Goal: Transaction & Acquisition: Purchase product/service

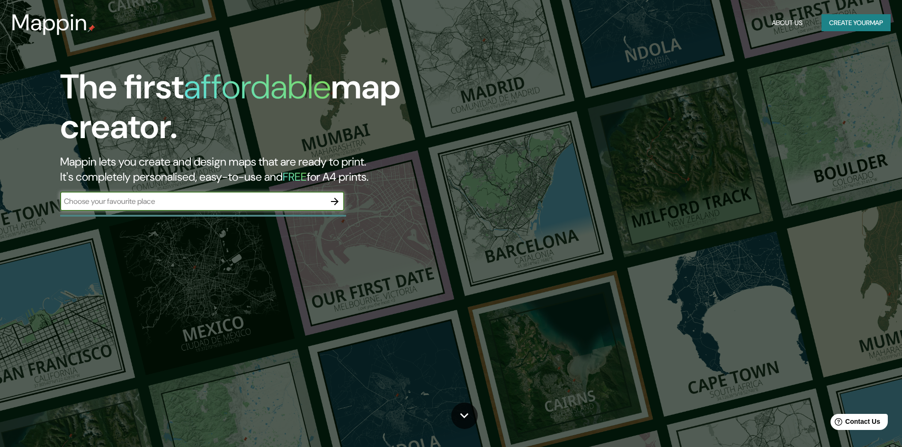
click at [217, 197] on input "text" at bounding box center [192, 201] width 265 height 11
type input "[GEOGRAPHIC_DATA][PERSON_NAME]"
click at [342, 199] on button "button" at bounding box center [334, 201] width 19 height 19
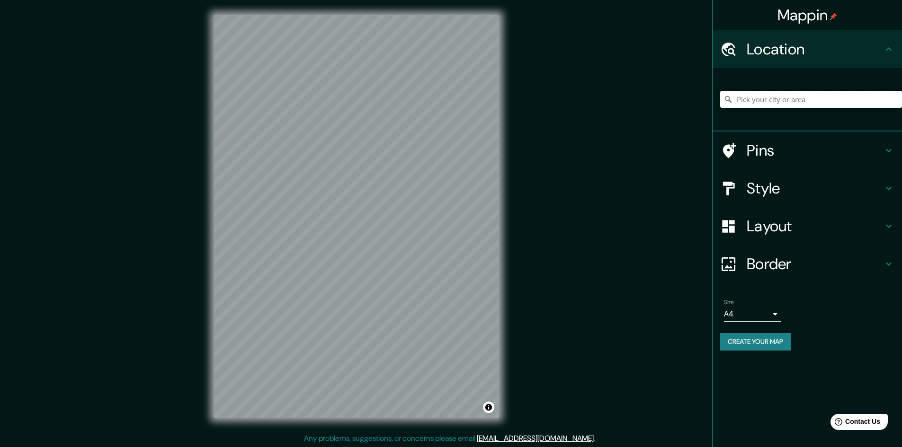
click at [765, 93] on input "Pick your city or area" at bounding box center [811, 99] width 182 height 17
click at [829, 187] on h4 "Style" at bounding box center [814, 188] width 136 height 19
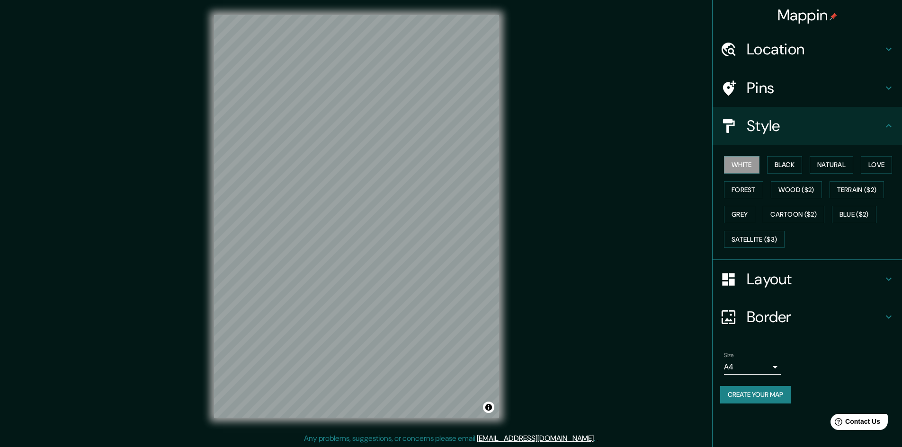
click at [805, 95] on h4 "Pins" at bounding box center [814, 88] width 136 height 19
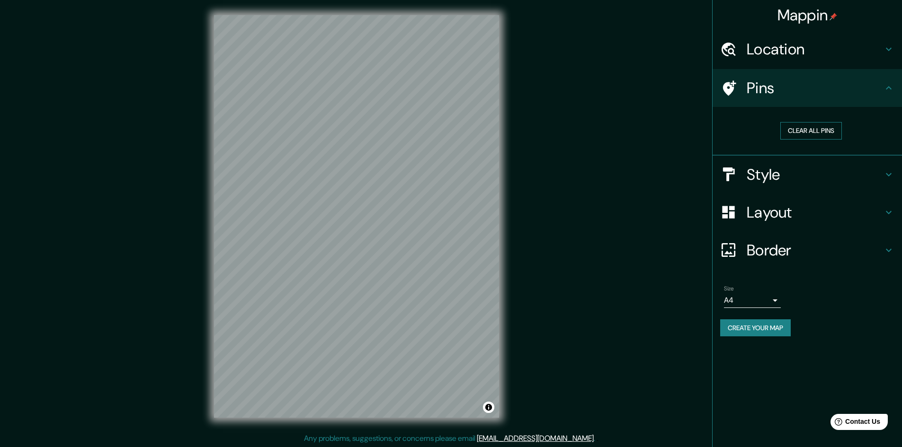
click at [802, 129] on button "Clear all pins" at bounding box center [811, 131] width 62 height 18
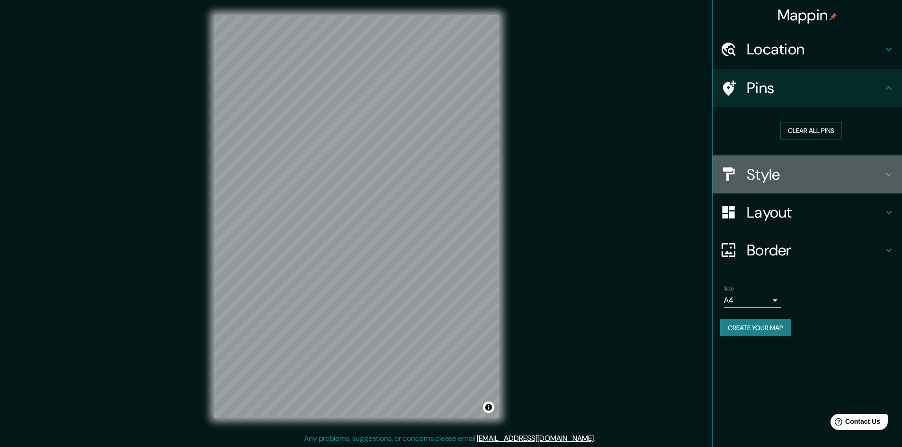
click at [812, 173] on h4 "Style" at bounding box center [814, 174] width 136 height 19
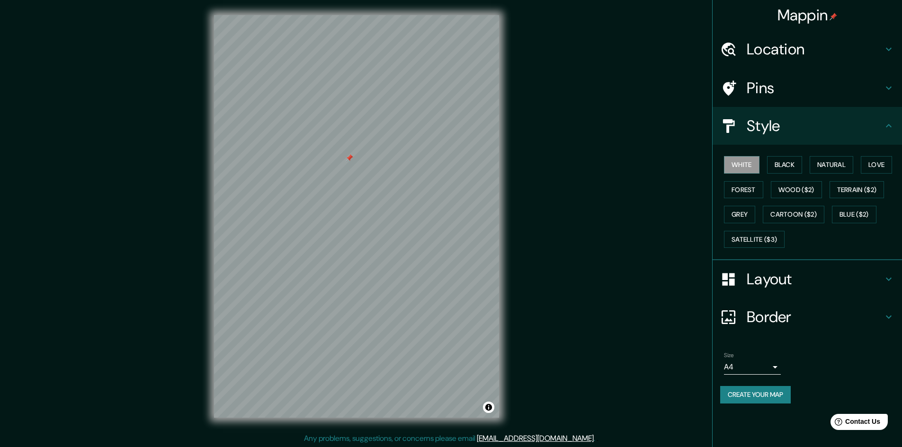
click at [349, 159] on div at bounding box center [350, 158] width 8 height 8
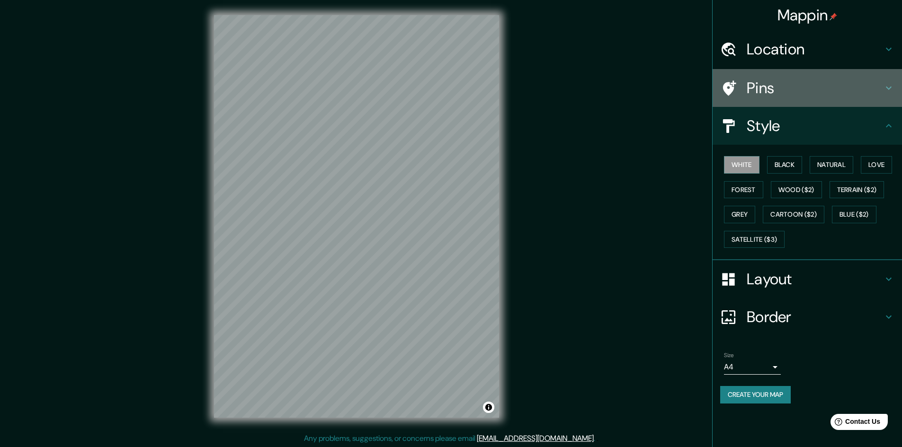
click at [764, 88] on h4 "Pins" at bounding box center [814, 88] width 136 height 19
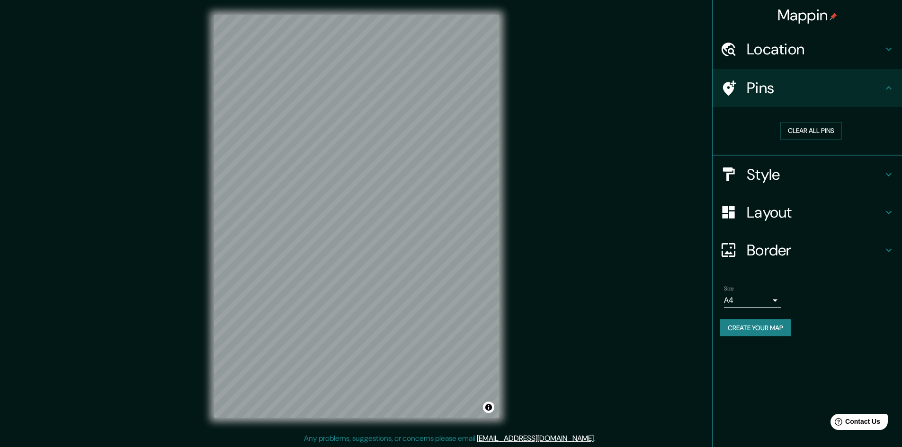
click at [792, 176] on h4 "Style" at bounding box center [814, 174] width 136 height 19
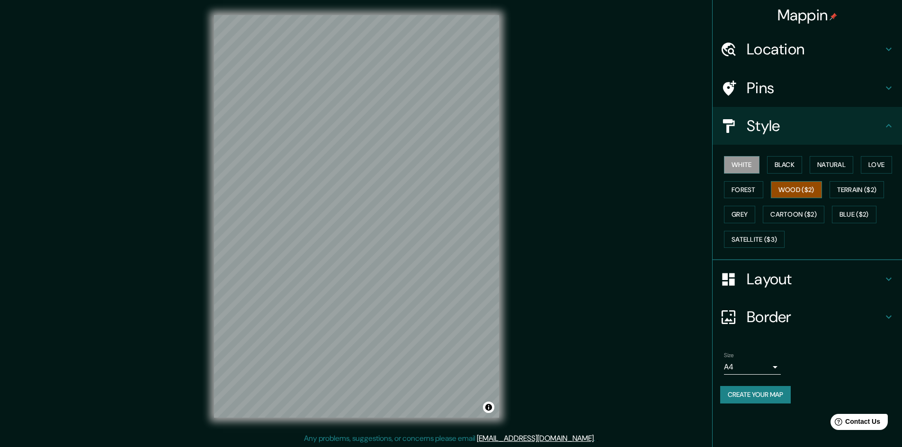
click at [796, 192] on button "Wood ($2)" at bounding box center [796, 190] width 51 height 18
click at [788, 168] on button "Black" at bounding box center [784, 165] width 35 height 18
click at [755, 188] on button "Forest" at bounding box center [743, 190] width 39 height 18
click at [836, 163] on button "Natural" at bounding box center [831, 165] width 44 height 18
click at [874, 168] on button "Love" at bounding box center [875, 165] width 31 height 18
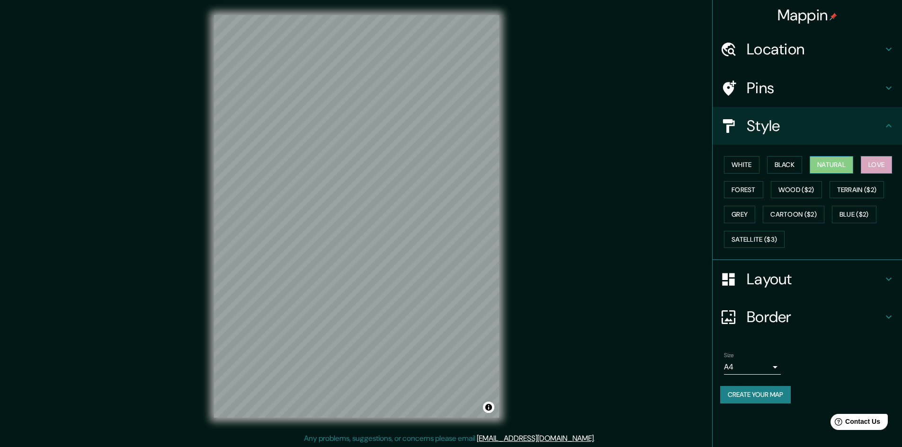
click at [838, 158] on button "Natural" at bounding box center [831, 165] width 44 height 18
click at [737, 190] on button "Forest" at bounding box center [743, 190] width 39 height 18
click at [780, 158] on button "Black" at bounding box center [784, 165] width 35 height 18
click at [831, 152] on div "White Black Natural Love Forest Wood ($2) Terrain ($2) Grey Cartoon ($2) Blue (…" at bounding box center [811, 201] width 182 height 99
click at [832, 160] on button "Natural" at bounding box center [831, 165] width 44 height 18
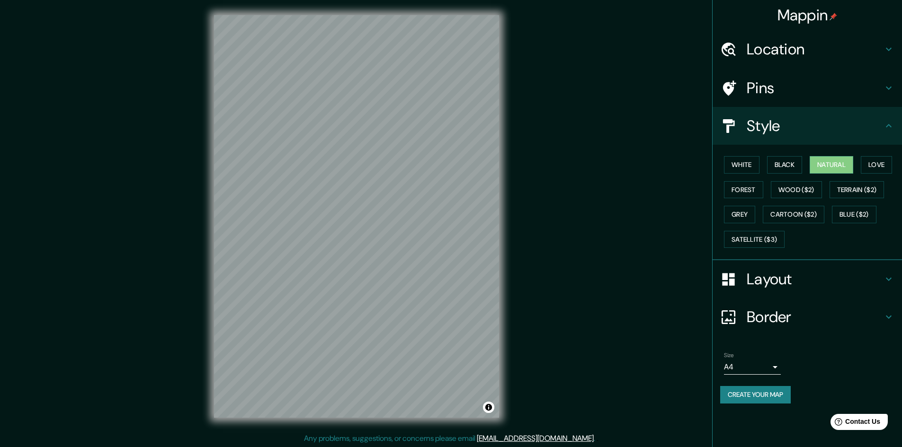
scroll to position [1, 0]
click at [779, 53] on h4 "Location" at bounding box center [814, 49] width 136 height 19
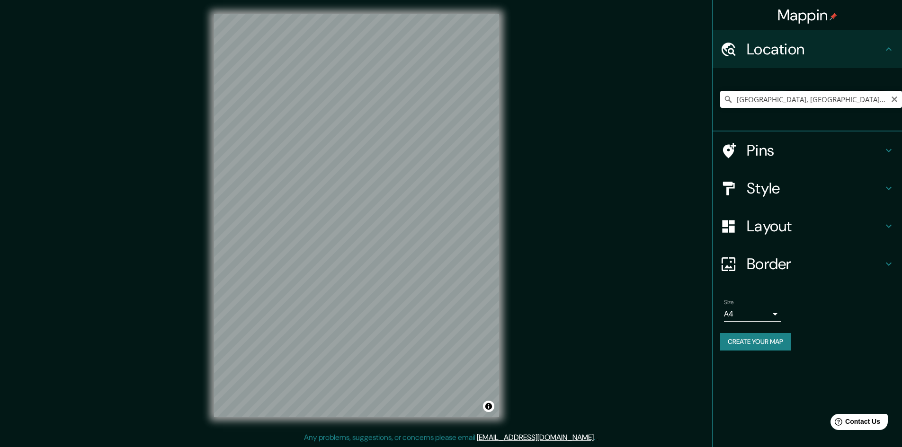
click at [798, 97] on input "[GEOGRAPHIC_DATA], [GEOGRAPHIC_DATA], [GEOGRAPHIC_DATA]" at bounding box center [811, 99] width 182 height 17
click at [847, 101] on input "[GEOGRAPHIC_DATA], [GEOGRAPHIC_DATA], [GEOGRAPHIC_DATA]" at bounding box center [811, 99] width 182 height 17
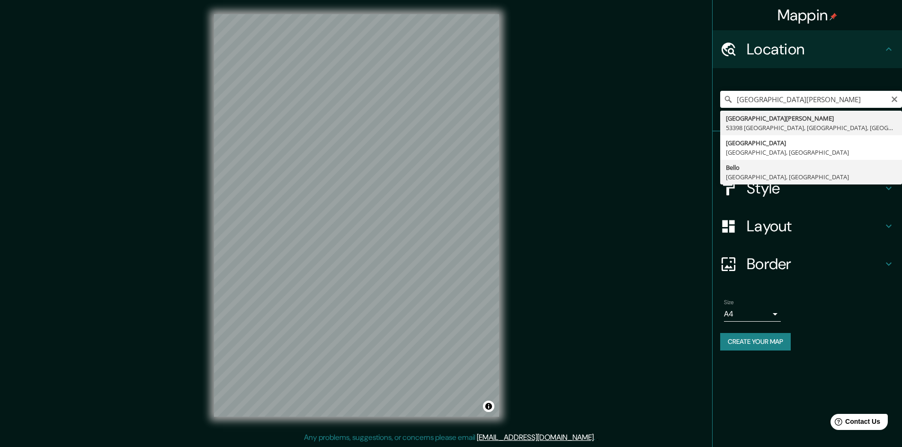
type input "[GEOGRAPHIC_DATA], [GEOGRAPHIC_DATA], [GEOGRAPHIC_DATA]"
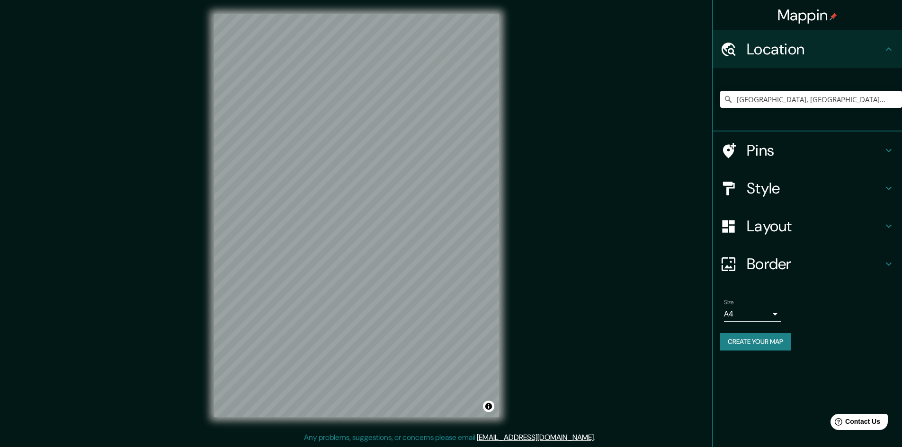
click at [563, 314] on div "Mappin Location [GEOGRAPHIC_DATA], [GEOGRAPHIC_DATA], [GEOGRAPHIC_DATA] Pins St…" at bounding box center [451, 223] width 902 height 448
click at [285, 240] on div "Mappin Location [GEOGRAPHIC_DATA], [GEOGRAPHIC_DATA], [GEOGRAPHIC_DATA] Pins St…" at bounding box center [451, 223] width 902 height 448
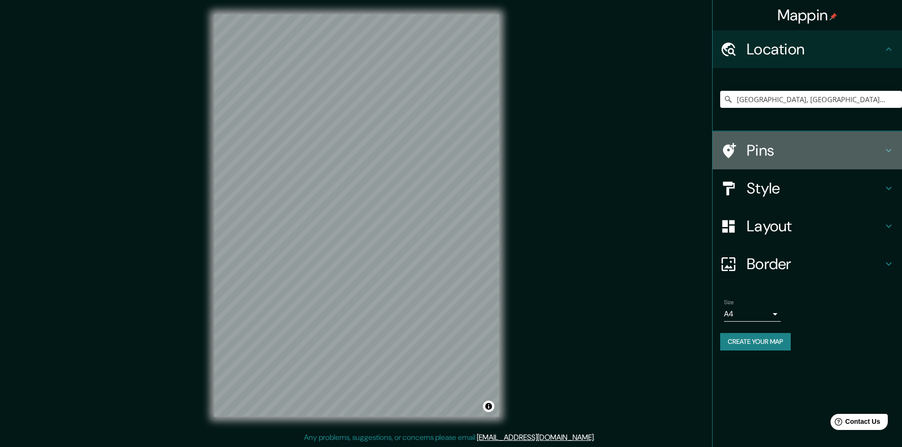
click at [787, 151] on h4 "Pins" at bounding box center [814, 150] width 136 height 19
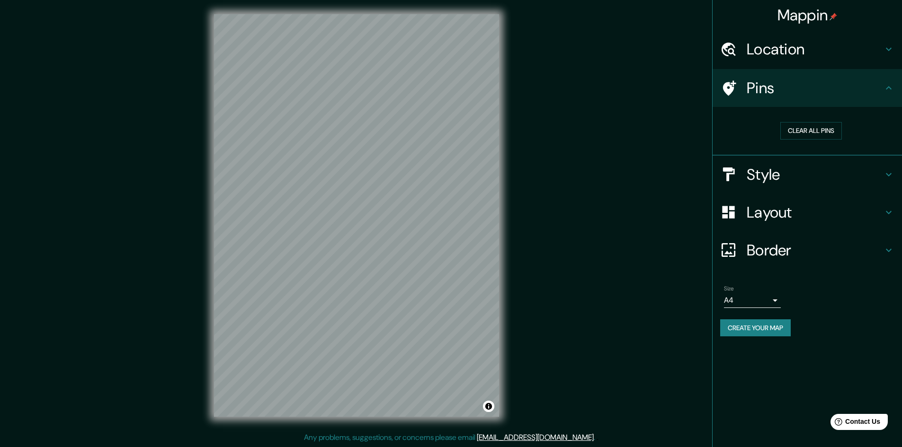
click at [792, 185] on div "Style" at bounding box center [806, 175] width 189 height 38
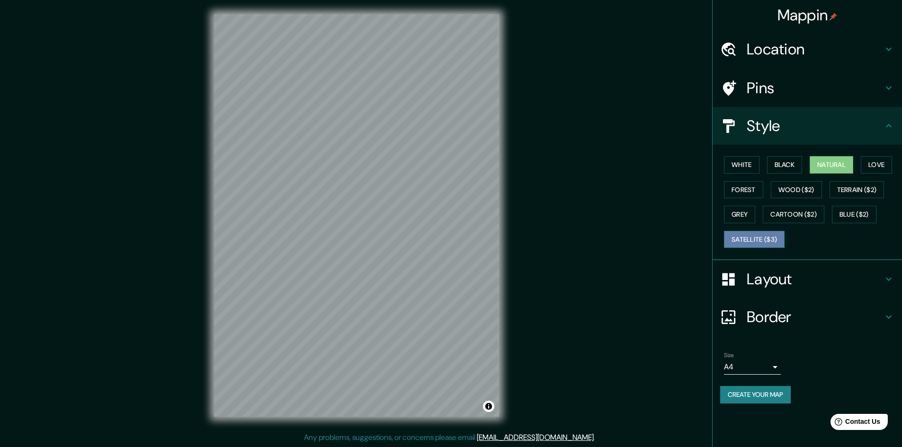
click at [772, 242] on button "Satellite ($3)" at bounding box center [754, 240] width 61 height 18
click at [769, 362] on body "Mappin Location [GEOGRAPHIC_DATA], [GEOGRAPHIC_DATA], [GEOGRAPHIC_DATA] Pins St…" at bounding box center [451, 222] width 902 height 447
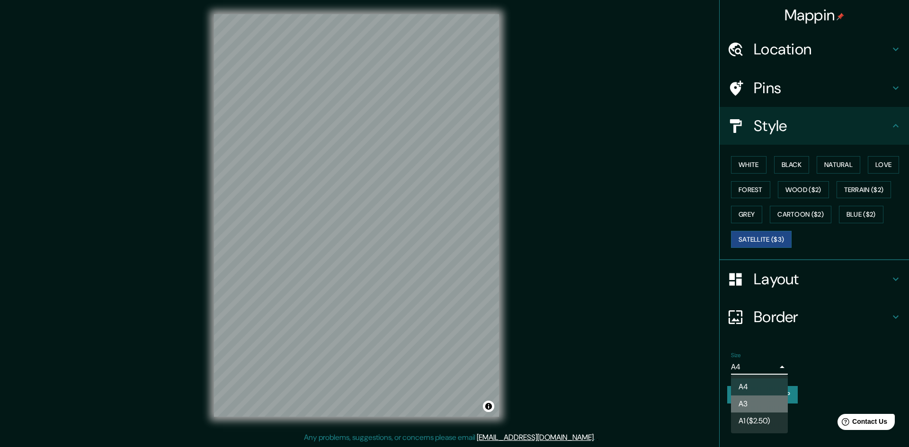
click at [756, 405] on li "A3" at bounding box center [759, 404] width 57 height 17
type input "a4"
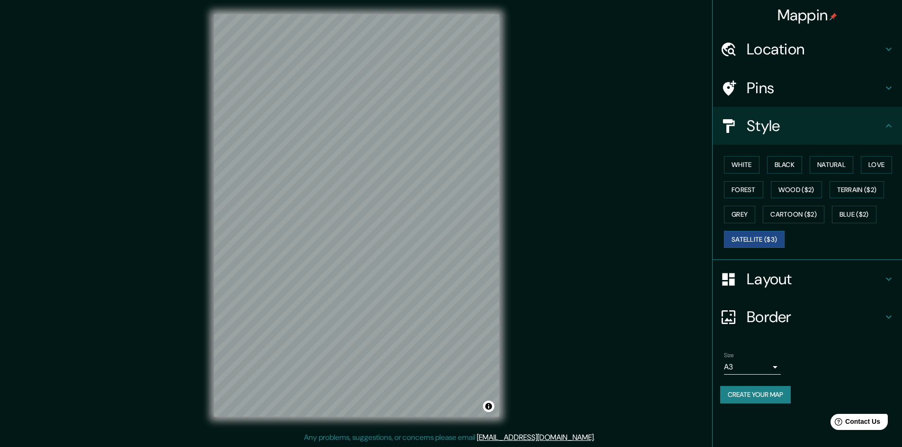
click at [805, 95] on h4 "Pins" at bounding box center [814, 88] width 136 height 19
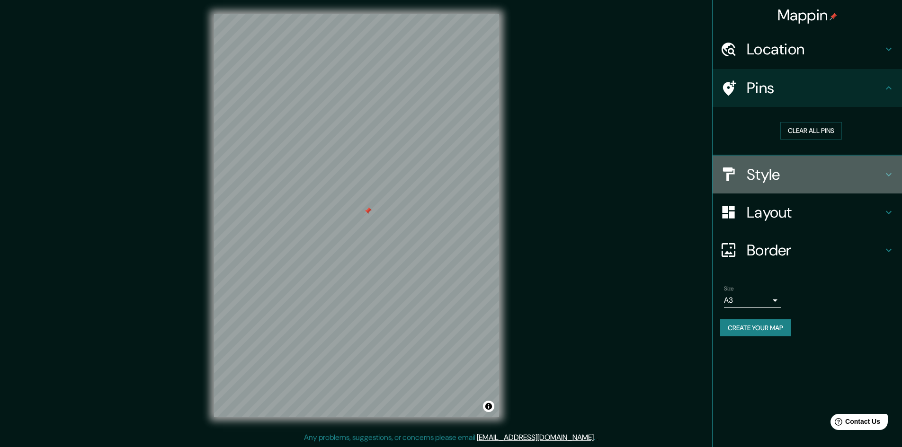
click at [773, 183] on h4 "Style" at bounding box center [814, 174] width 136 height 19
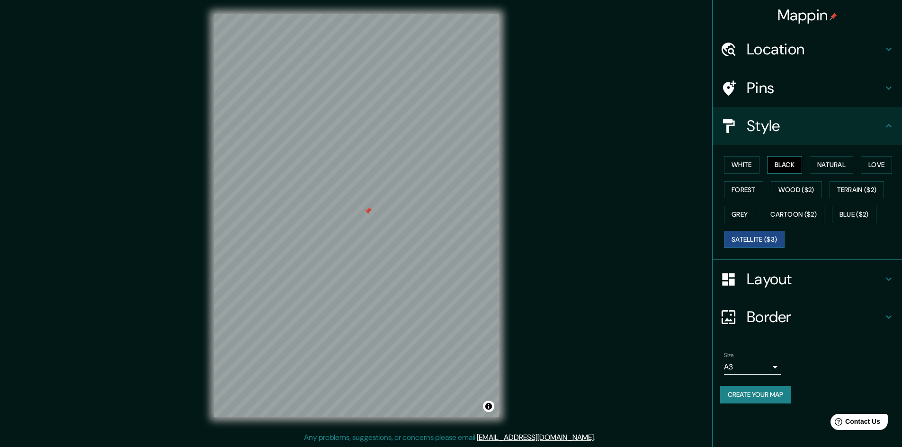
click at [781, 164] on button "Black" at bounding box center [784, 165] width 35 height 18
click at [743, 166] on button "White" at bounding box center [741, 165] width 35 height 18
click at [826, 162] on button "Natural" at bounding box center [831, 165] width 44 height 18
click at [874, 162] on button "Love" at bounding box center [875, 165] width 31 height 18
click at [840, 166] on button "Natural" at bounding box center [831, 165] width 44 height 18
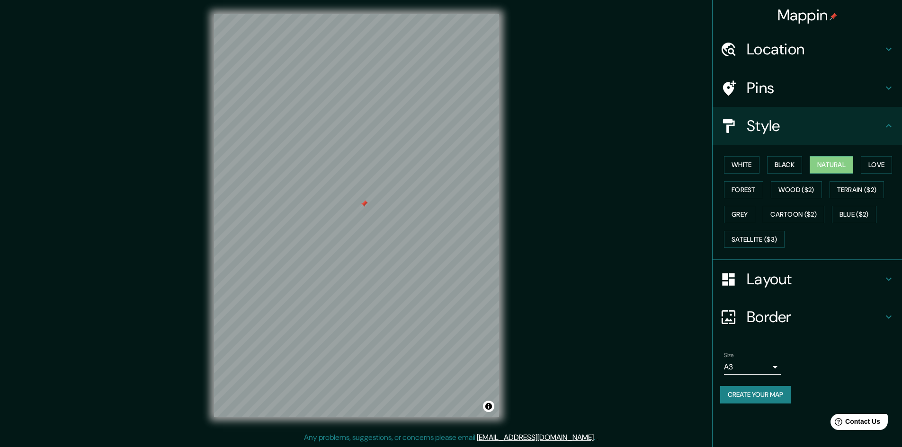
click at [757, 80] on h4 "Pins" at bounding box center [814, 88] width 136 height 19
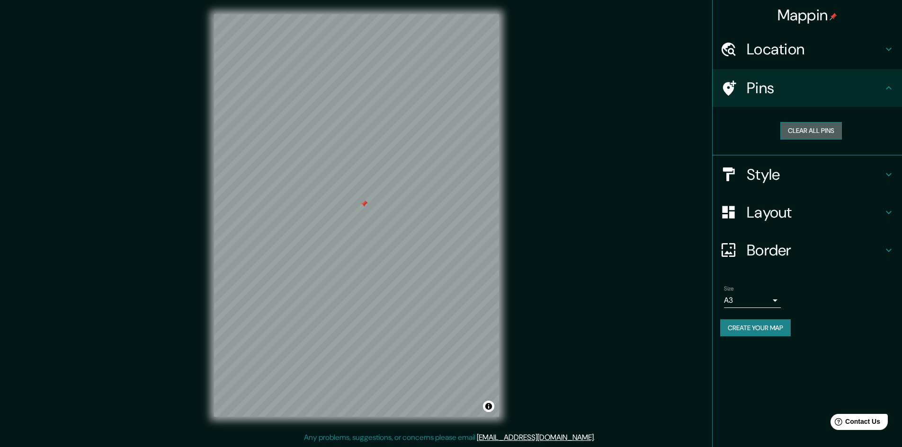
click at [800, 130] on button "Clear all pins" at bounding box center [811, 131] width 62 height 18
click at [796, 84] on h4 "Pins" at bounding box center [814, 88] width 136 height 19
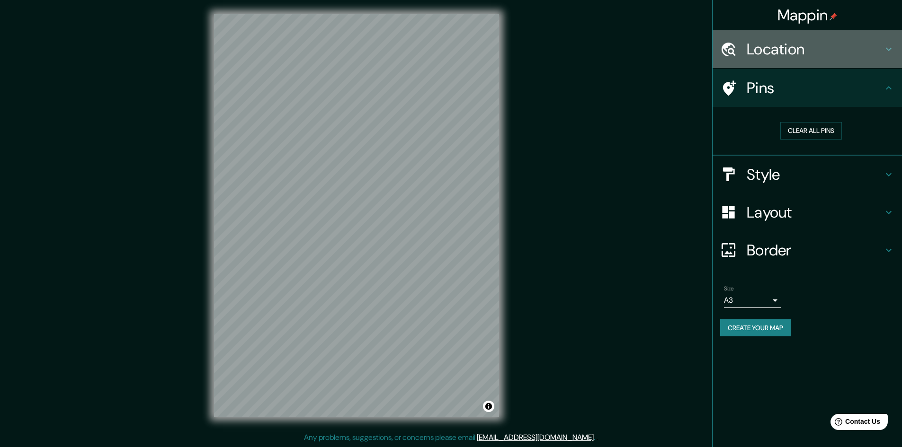
click at [791, 55] on h4 "Location" at bounding box center [814, 49] width 136 height 19
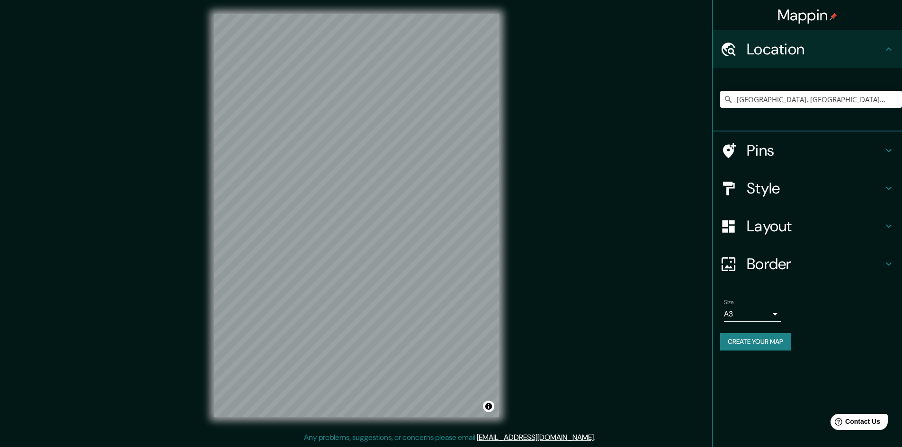
click at [791, 55] on h4 "Location" at bounding box center [814, 49] width 136 height 19
click at [774, 180] on h4 "Style" at bounding box center [814, 188] width 136 height 19
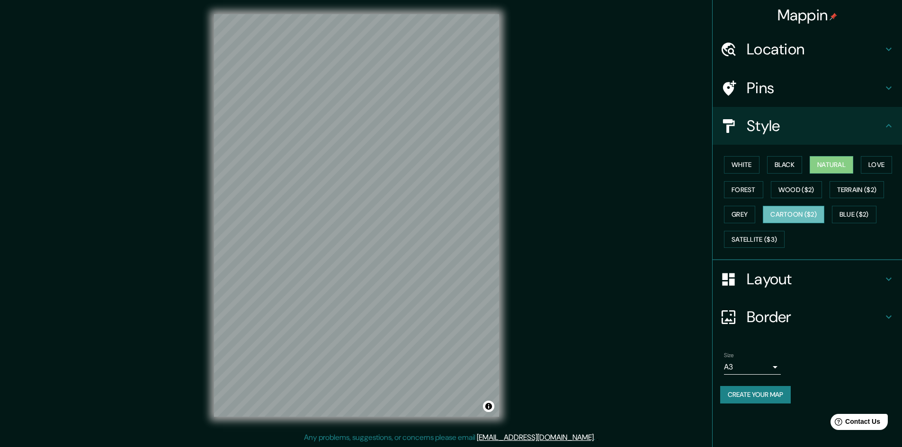
click at [815, 213] on button "Cartoon ($2)" at bounding box center [794, 215] width 62 height 18
click at [809, 192] on button "Wood ($2)" at bounding box center [796, 190] width 51 height 18
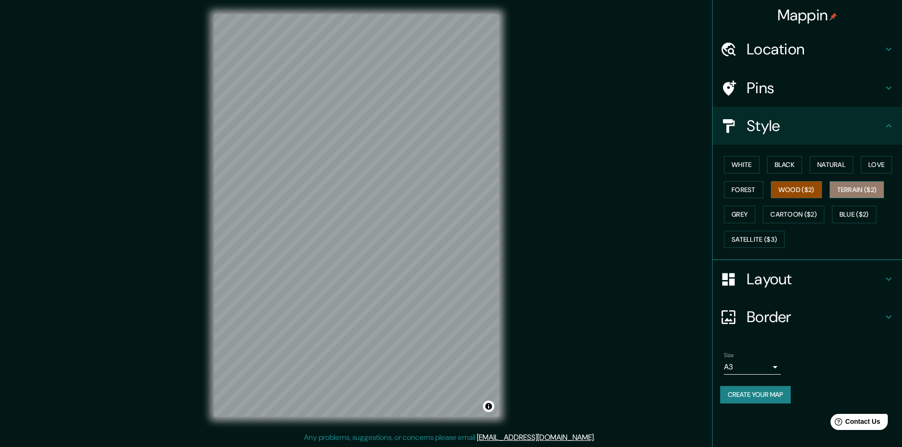
click at [852, 183] on button "Terrain ($2)" at bounding box center [856, 190] width 55 height 18
click at [812, 188] on button "Wood ($2)" at bounding box center [796, 190] width 51 height 18
click at [729, 209] on button "Grey" at bounding box center [739, 215] width 31 height 18
click at [759, 196] on button "Forest" at bounding box center [743, 190] width 39 height 18
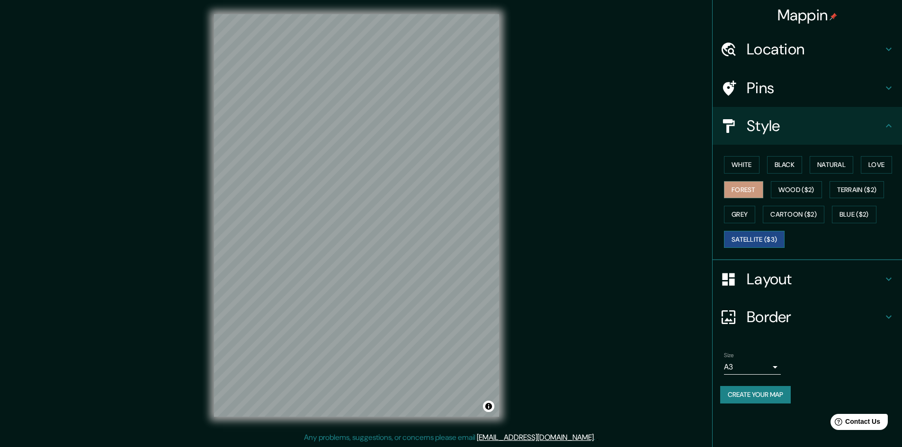
click at [763, 235] on button "Satellite ($3)" at bounding box center [754, 240] width 61 height 18
click at [842, 206] on button "Blue ($2)" at bounding box center [854, 215] width 44 height 18
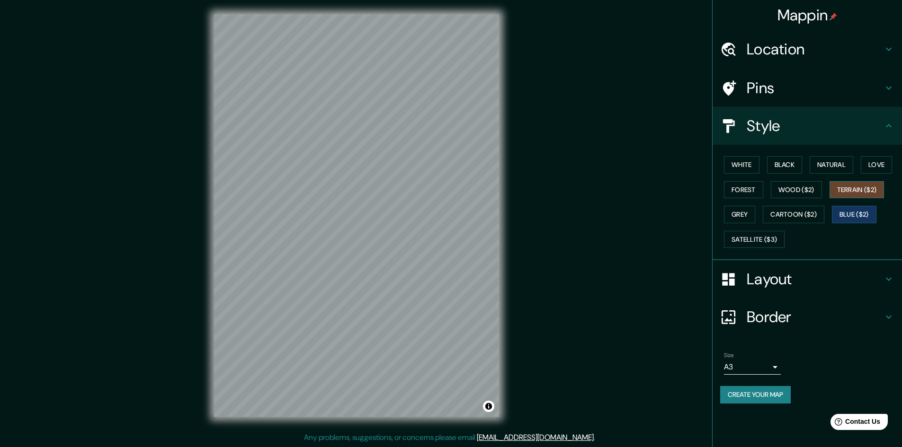
click at [860, 195] on button "Terrain ($2)" at bounding box center [856, 190] width 55 height 18
drag, startPoint x: 809, startPoint y: 186, endPoint x: 798, endPoint y: 194, distance: 13.7
click at [798, 194] on button "Wood ($2)" at bounding box center [796, 190] width 51 height 18
click at [874, 165] on button "Love" at bounding box center [875, 165] width 31 height 18
click at [823, 171] on button "Natural" at bounding box center [831, 165] width 44 height 18
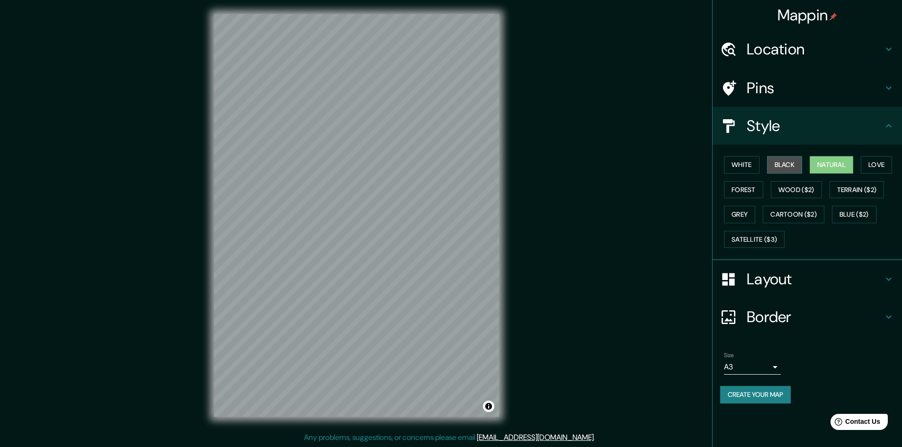
click at [790, 172] on button "Black" at bounding box center [784, 165] width 35 height 18
click at [746, 171] on button "White" at bounding box center [741, 165] width 35 height 18
click at [812, 158] on button "Natural" at bounding box center [831, 165] width 44 height 18
click at [768, 394] on button "Create your map" at bounding box center [755, 395] width 71 height 18
click at [771, 314] on h4 "Border" at bounding box center [814, 317] width 136 height 19
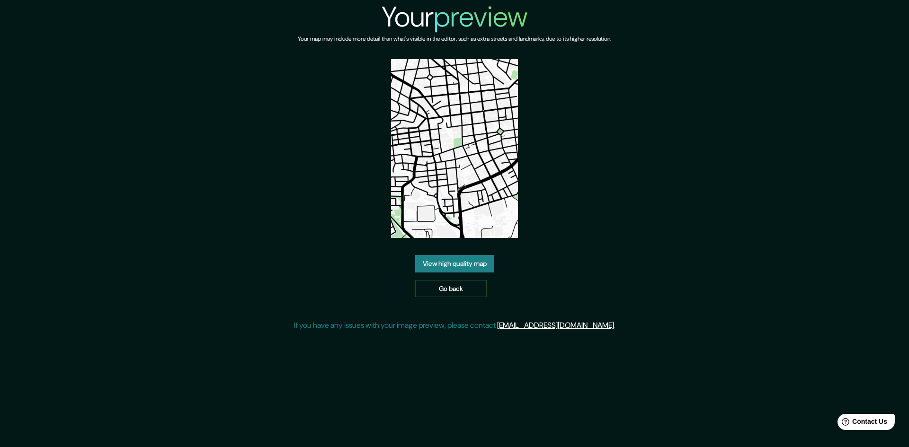
click at [446, 261] on link "View high quality map" at bounding box center [454, 264] width 79 height 18
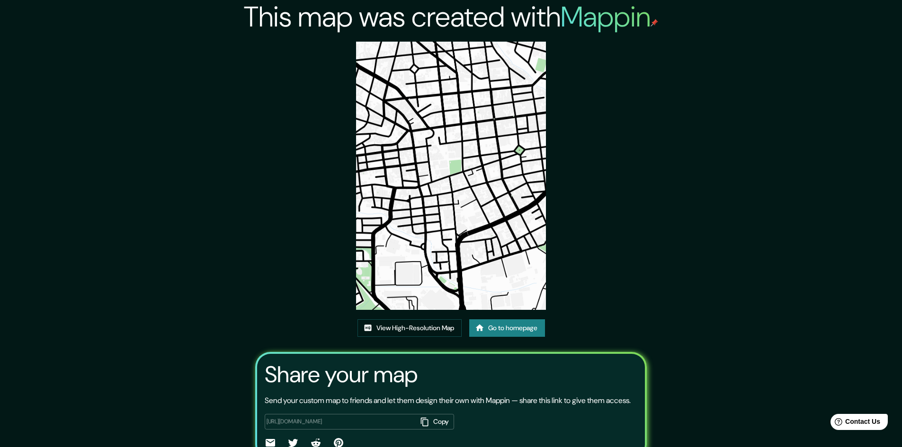
click at [500, 235] on img at bounding box center [451, 176] width 190 height 268
